Goal: Information Seeking & Learning: Learn about a topic

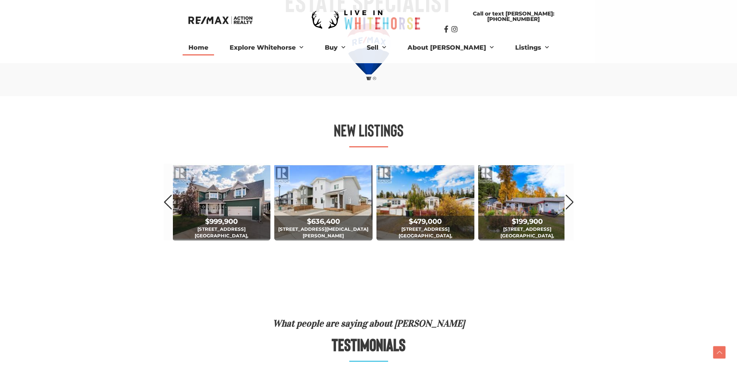
scroll to position [369, 0]
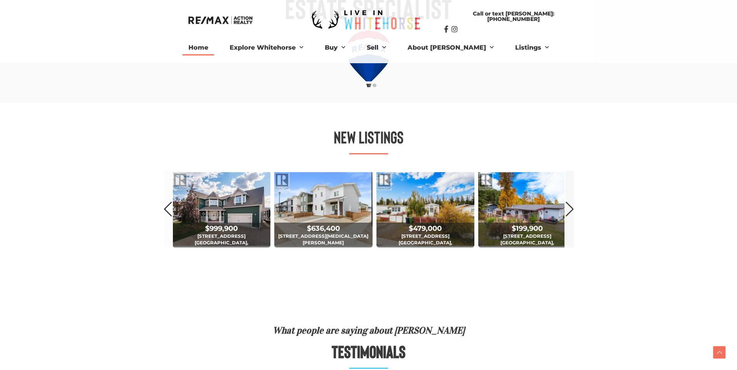
click at [570, 207] on link "Next" at bounding box center [569, 209] width 9 height 77
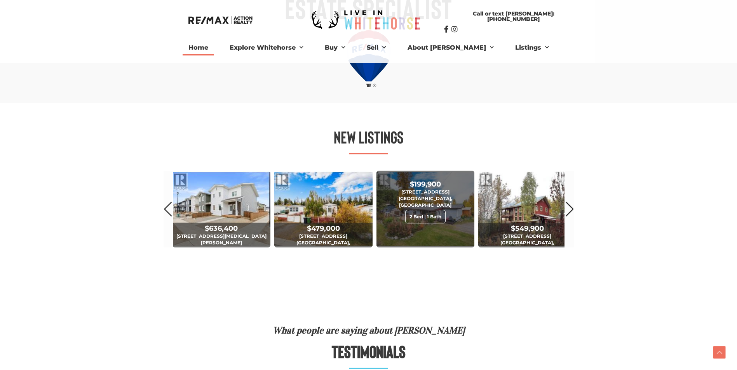
click at [432, 201] on span "$199,900 [STREET_ADDRESS] 2 Bed | 1 Bath" at bounding box center [425, 202] width 98 height 47
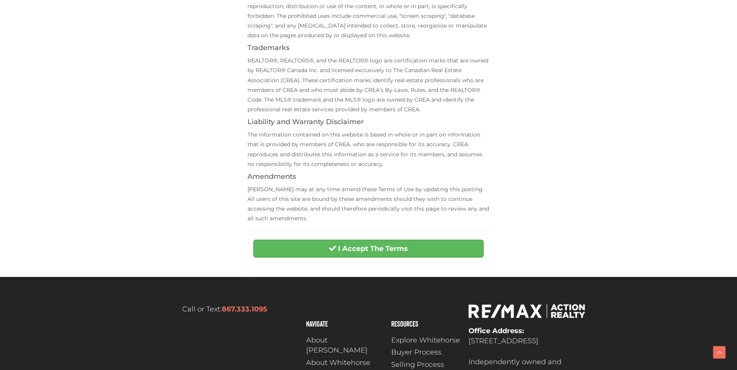
scroll to position [233, 0]
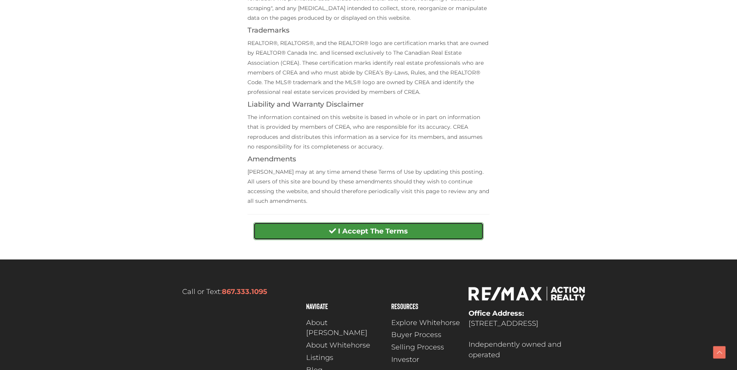
click at [379, 230] on strong "I Accept The Terms" at bounding box center [373, 231] width 70 height 9
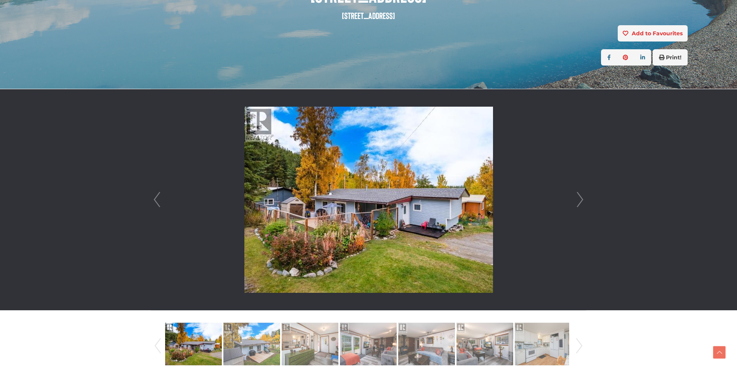
scroll to position [146, 0]
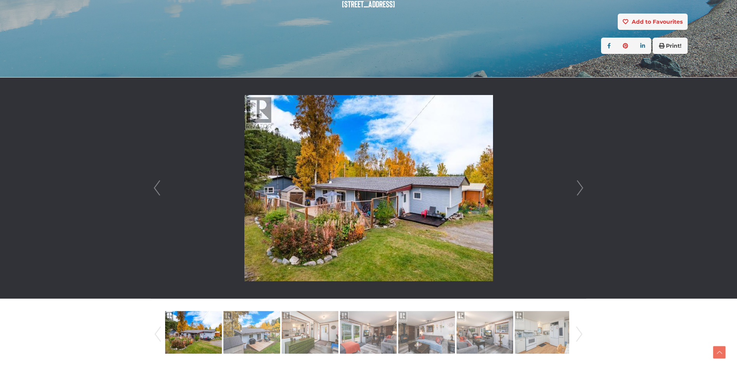
click at [577, 185] on link "Next" at bounding box center [580, 188] width 12 height 221
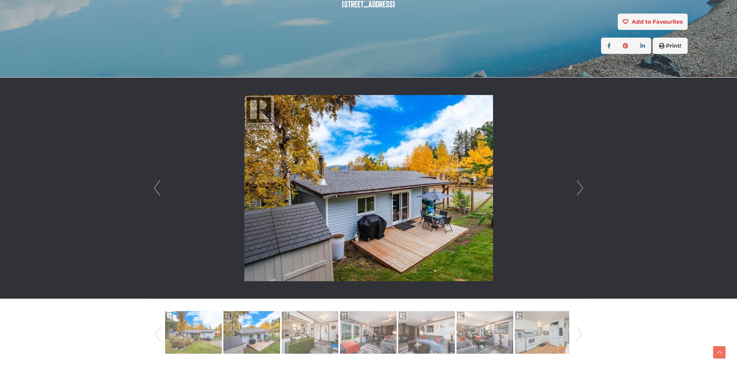
click at [577, 185] on link "Next" at bounding box center [580, 188] width 12 height 221
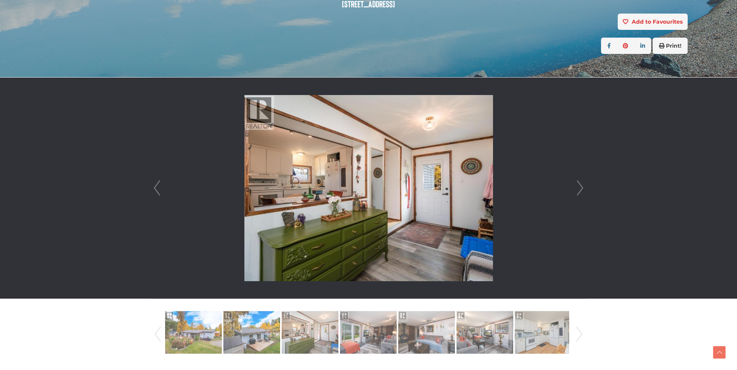
click at [577, 185] on link "Next" at bounding box center [580, 188] width 12 height 221
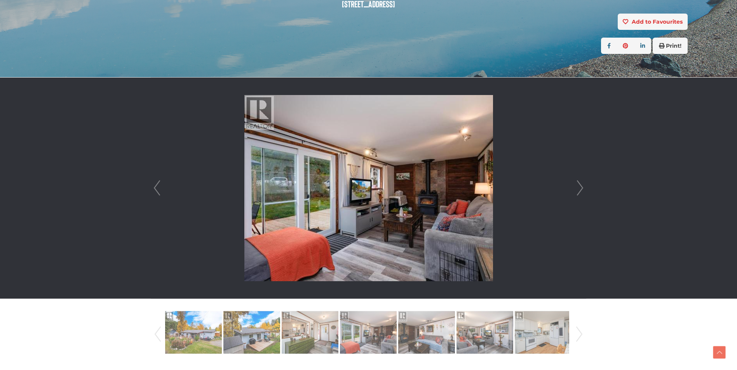
click at [577, 185] on link "Next" at bounding box center [580, 188] width 12 height 221
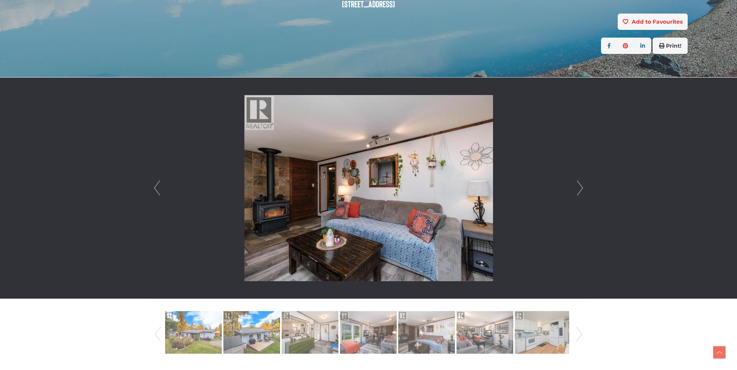
click at [577, 185] on link "Next" at bounding box center [580, 188] width 12 height 221
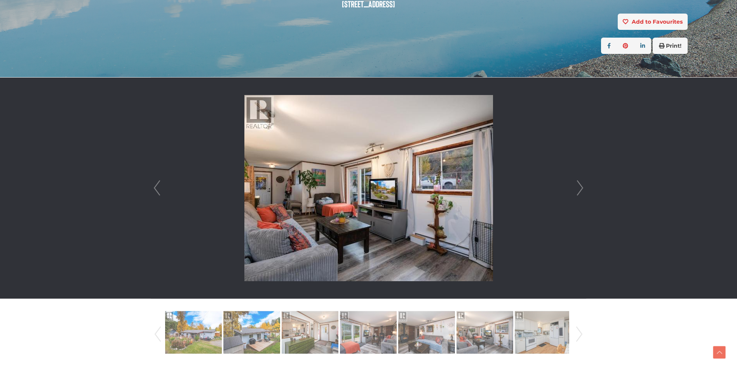
click at [577, 185] on link "Next" at bounding box center [580, 188] width 12 height 221
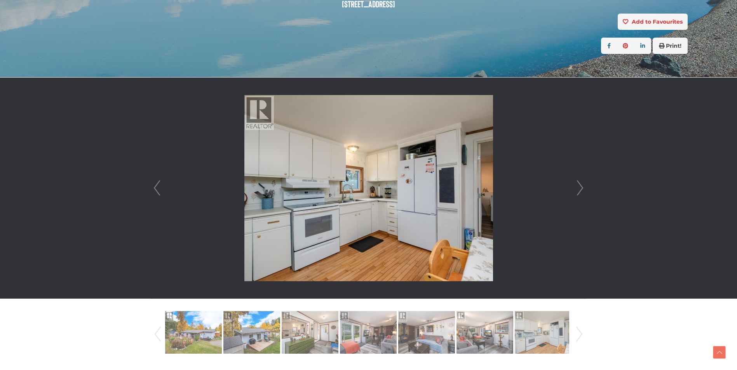
click at [577, 185] on link "Next" at bounding box center [580, 188] width 12 height 221
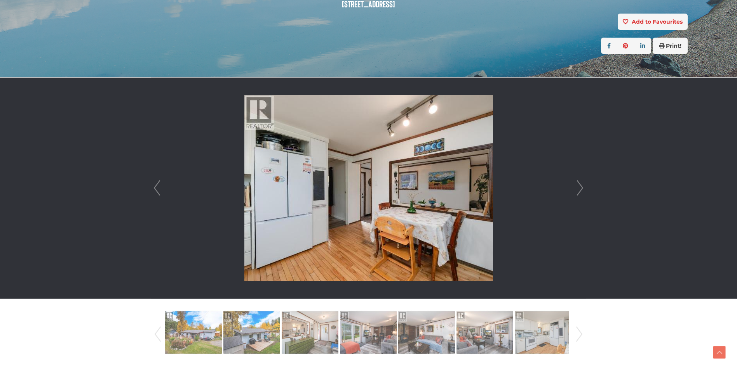
click at [577, 185] on link "Next" at bounding box center [580, 188] width 12 height 221
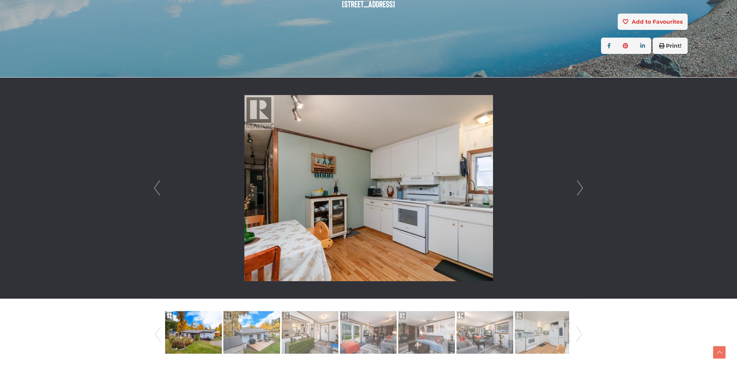
click at [577, 185] on link "Next" at bounding box center [580, 188] width 12 height 221
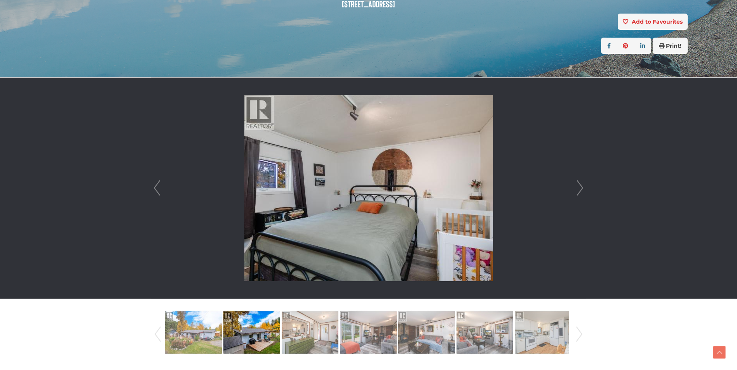
click at [577, 185] on link "Next" at bounding box center [580, 188] width 12 height 221
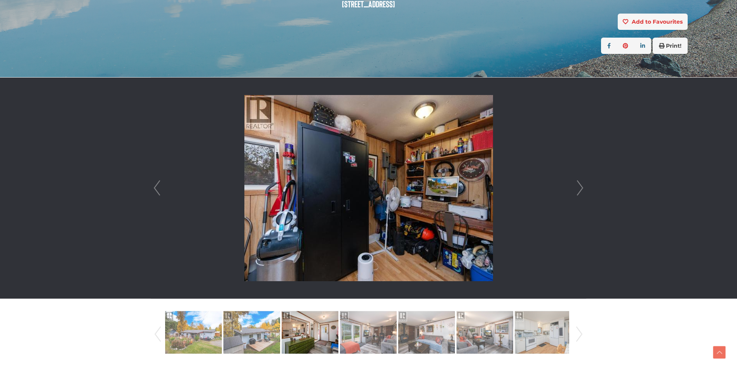
click at [577, 185] on link "Next" at bounding box center [580, 188] width 12 height 221
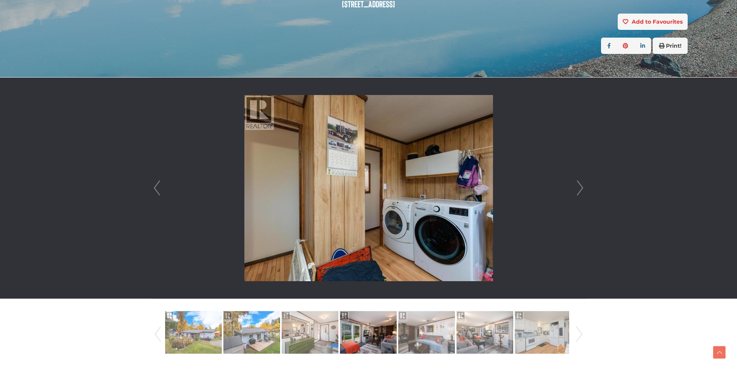
click at [577, 185] on link "Next" at bounding box center [580, 188] width 12 height 221
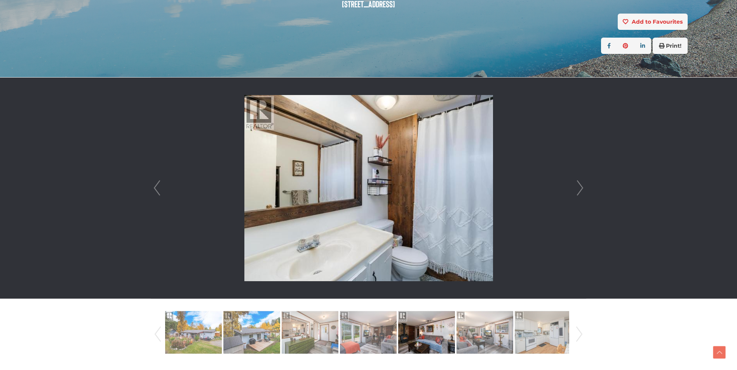
click at [577, 185] on link "Next" at bounding box center [580, 188] width 12 height 221
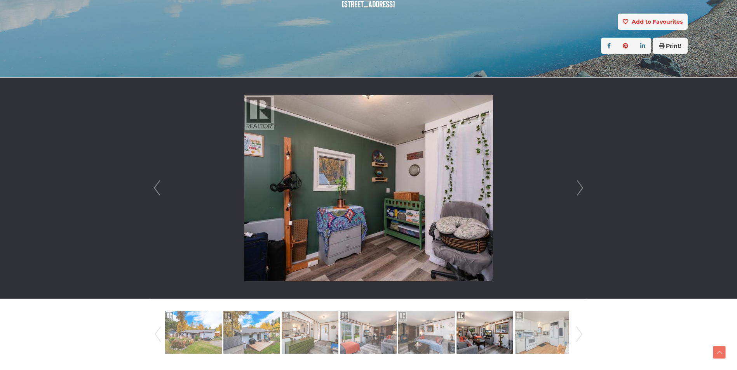
click at [577, 185] on link "Next" at bounding box center [580, 188] width 12 height 221
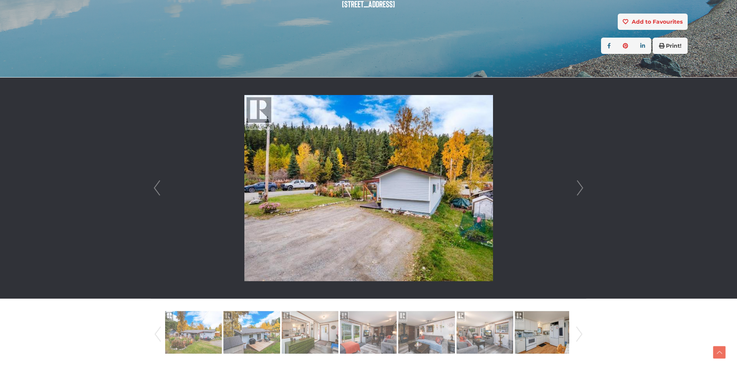
click at [577, 185] on link "Next" at bounding box center [580, 188] width 12 height 221
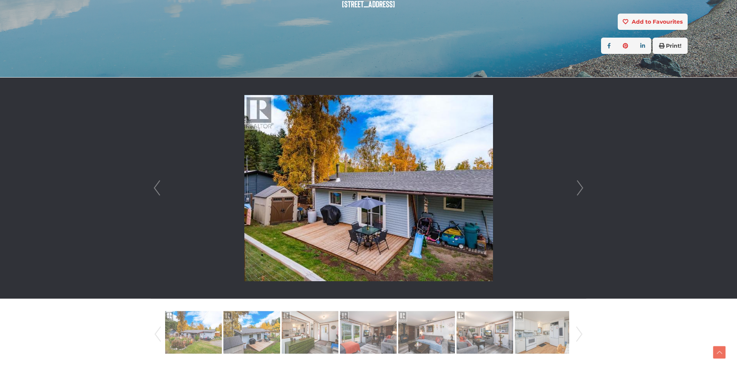
click at [577, 185] on link "Next" at bounding box center [580, 188] width 12 height 221
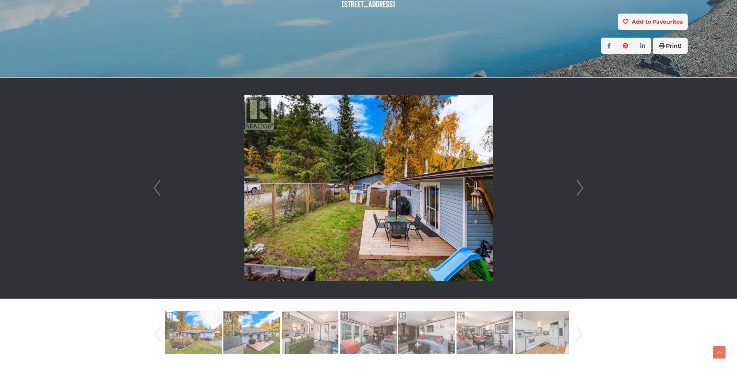
click at [577, 185] on link "Next" at bounding box center [580, 188] width 12 height 221
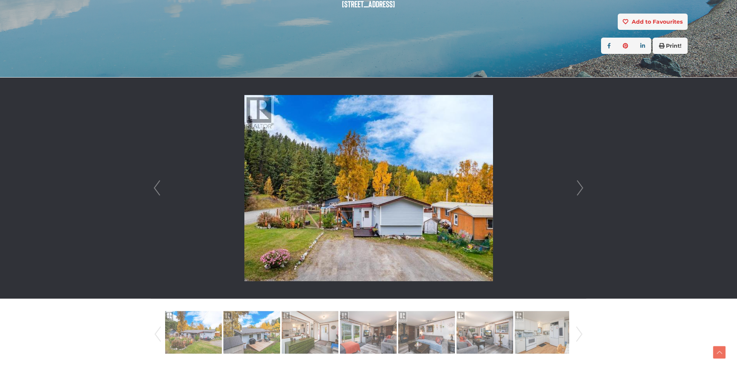
click at [577, 185] on link "Next" at bounding box center [580, 188] width 12 height 221
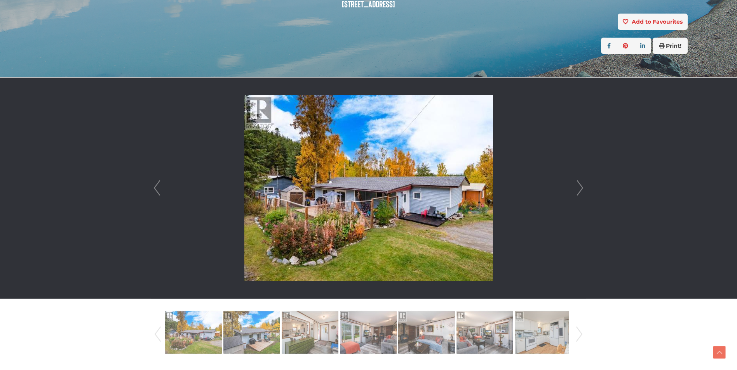
click at [577, 185] on link "Next" at bounding box center [580, 188] width 12 height 221
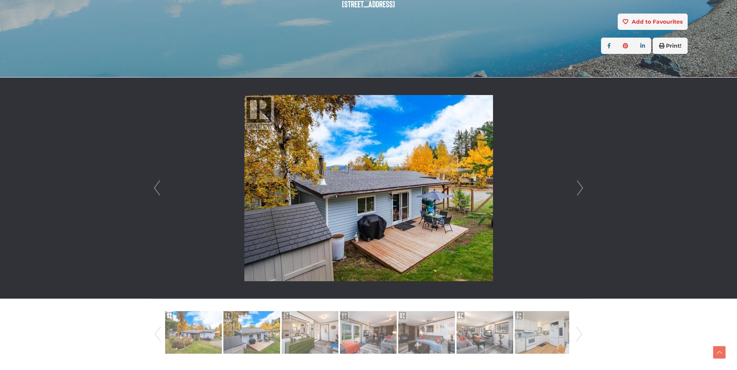
click at [577, 185] on link "Next" at bounding box center [580, 188] width 12 height 221
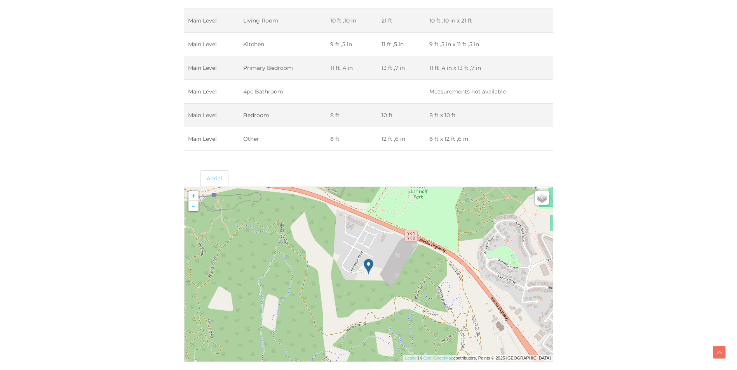
scroll to position [1272, 0]
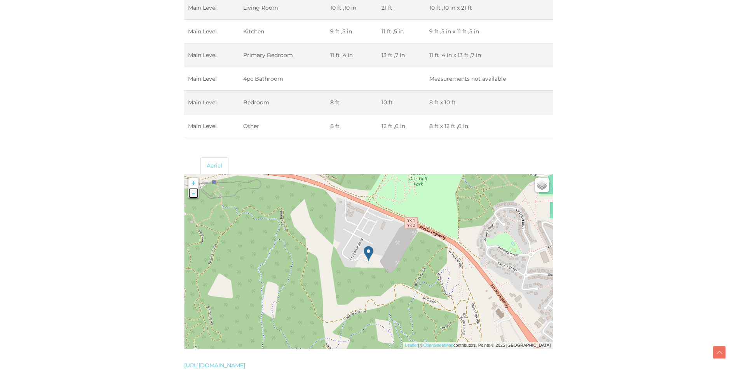
click at [191, 196] on link "-" at bounding box center [193, 193] width 10 height 10
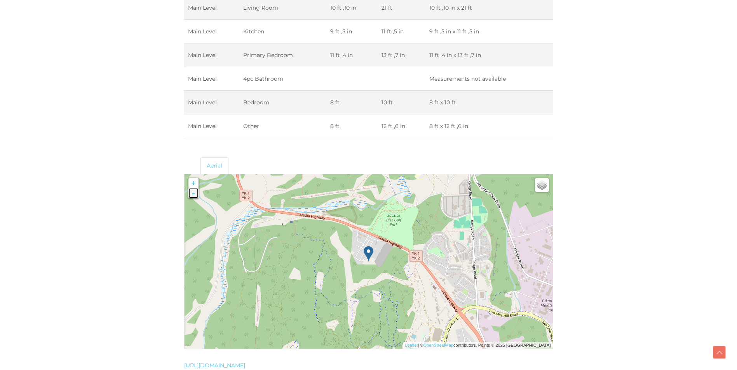
click at [191, 196] on link "-" at bounding box center [193, 193] width 10 height 10
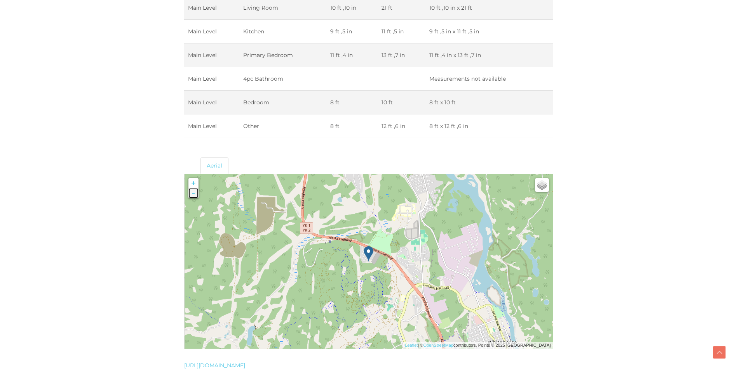
click at [191, 196] on link "-" at bounding box center [193, 193] width 10 height 10
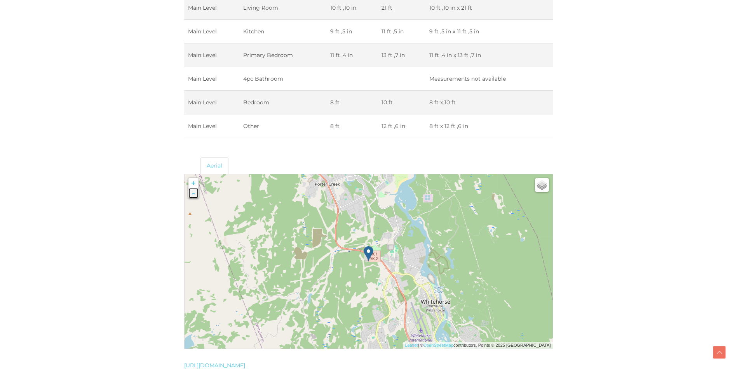
click at [191, 196] on link "-" at bounding box center [193, 193] width 10 height 10
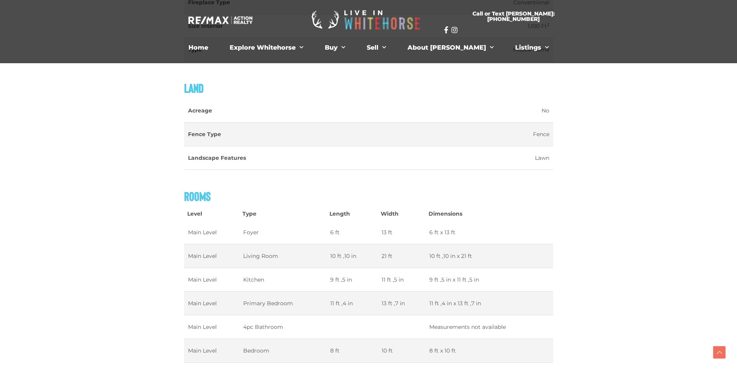
scroll to position [1000, 0]
